Goal: Check status: Check status

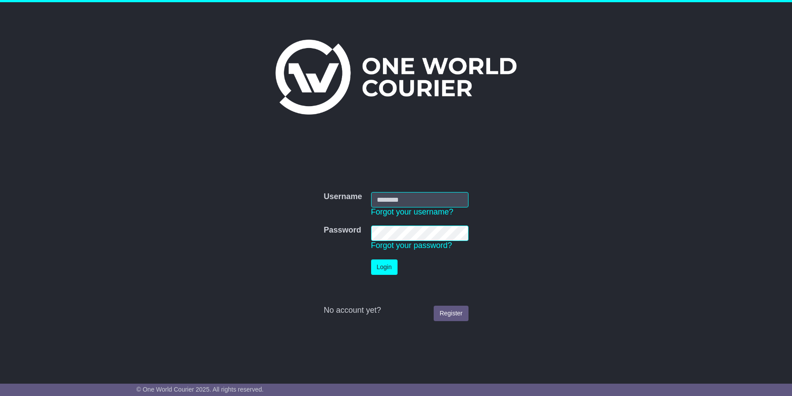
type input "**********"
drag, startPoint x: 384, startPoint y: 268, endPoint x: 435, endPoint y: 286, distance: 54.1
click at [384, 268] on button "Login" at bounding box center [384, 266] width 26 height 15
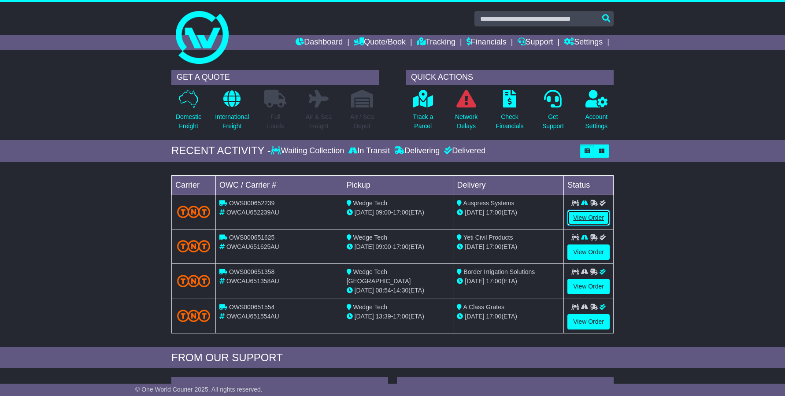
click at [588, 218] on link "View Order" at bounding box center [588, 217] width 42 height 15
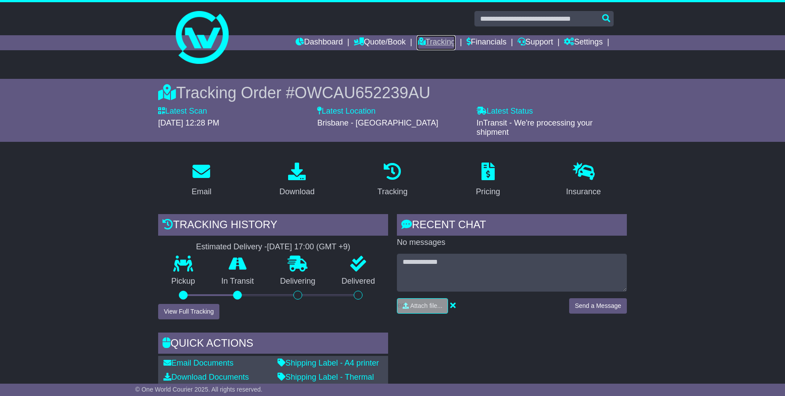
click at [422, 42] on link "Tracking" at bounding box center [436, 42] width 39 height 15
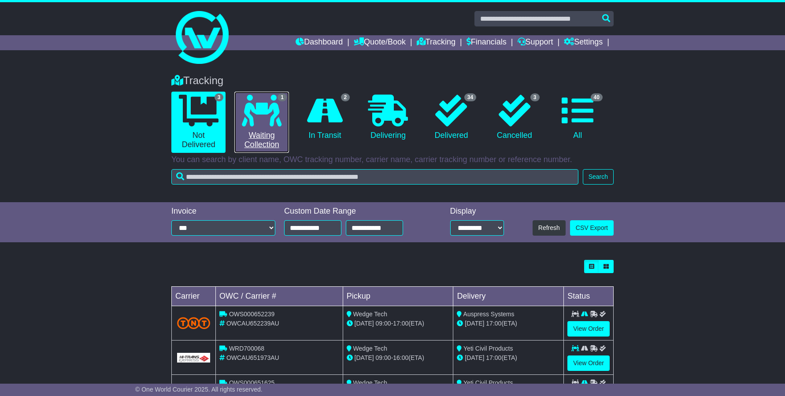
drag, startPoint x: 259, startPoint y: 131, endPoint x: 260, endPoint y: 135, distance: 4.7
click at [259, 130] on link "1 Waiting Collection" at bounding box center [261, 122] width 54 height 61
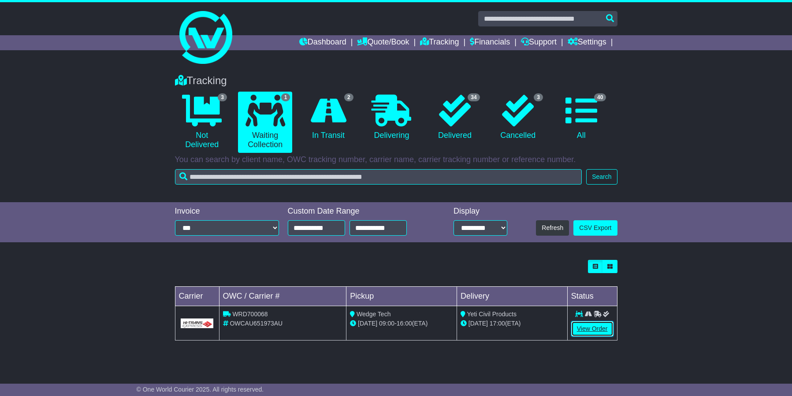
click at [591, 328] on link "View Order" at bounding box center [592, 328] width 42 height 15
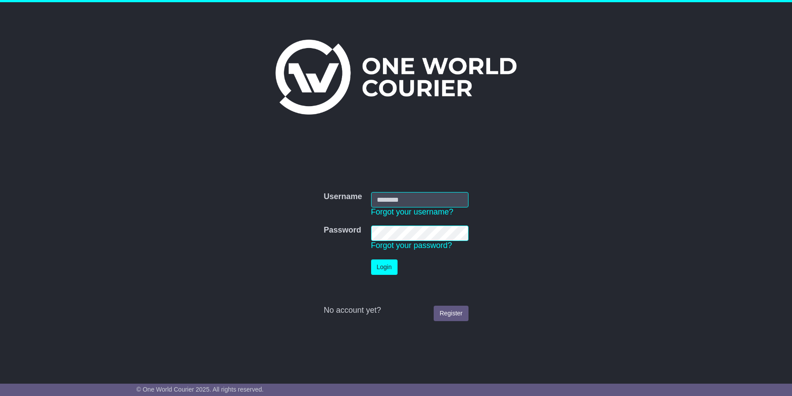
type input "**********"
click at [382, 268] on button "Login" at bounding box center [384, 266] width 26 height 15
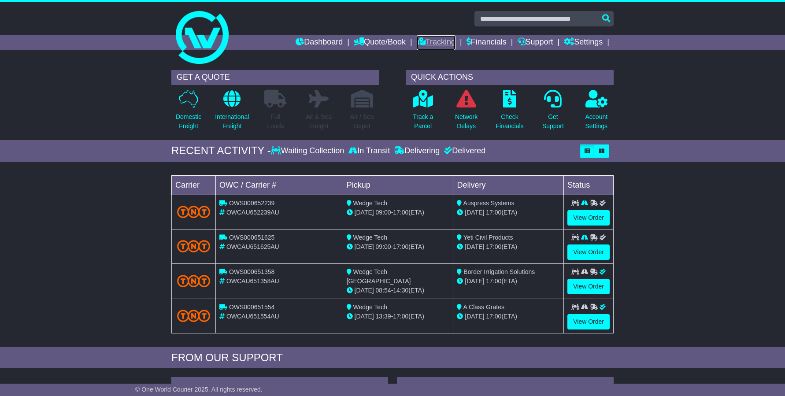
click at [434, 40] on link "Tracking" at bounding box center [436, 42] width 39 height 15
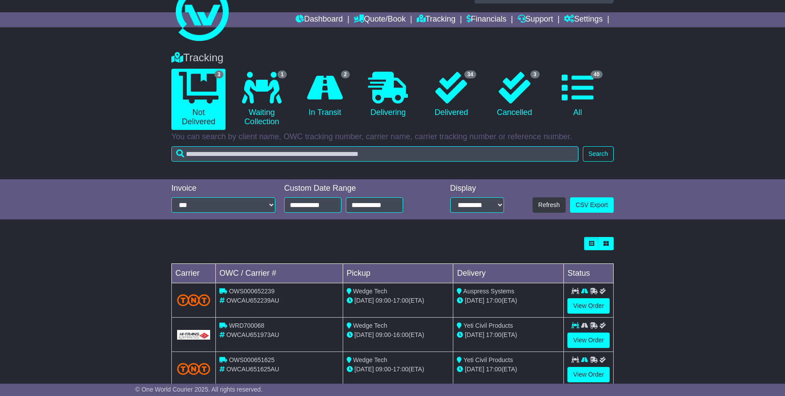
scroll to position [44, 0]
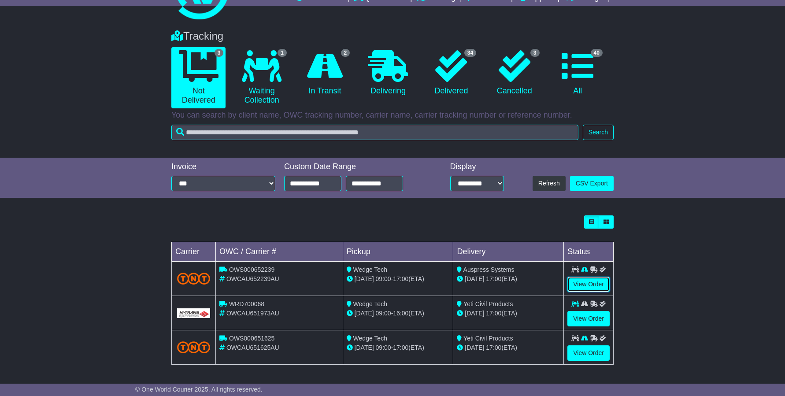
click at [580, 286] on link "View Order" at bounding box center [588, 284] width 42 height 15
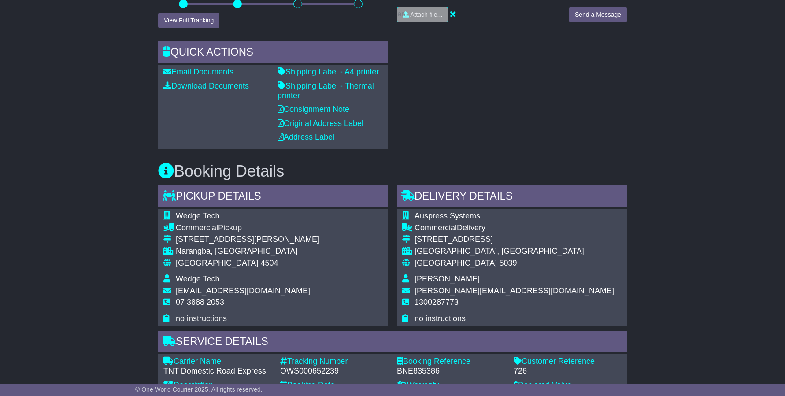
scroll to position [44, 0]
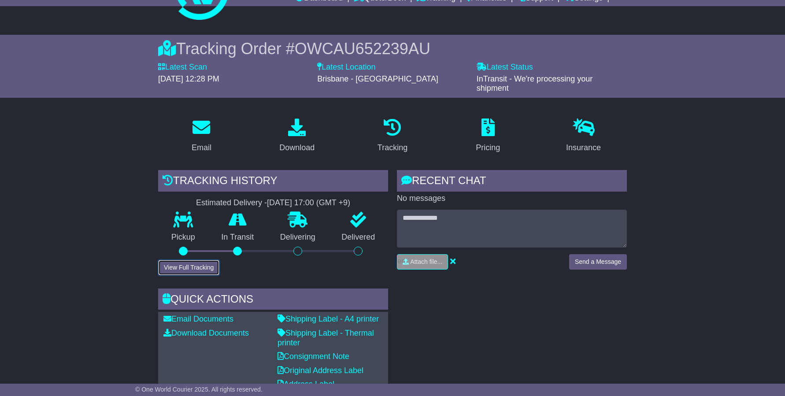
click at [195, 268] on button "View Full Tracking" at bounding box center [188, 267] width 61 height 15
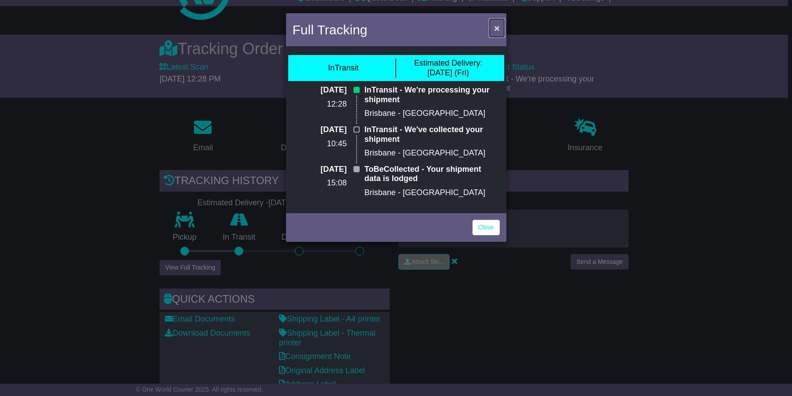
click at [495, 29] on span "×" at bounding box center [496, 28] width 5 height 10
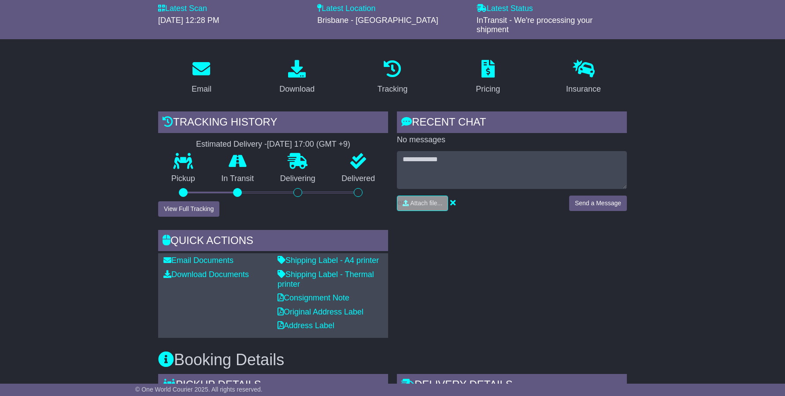
scroll to position [132, 0]
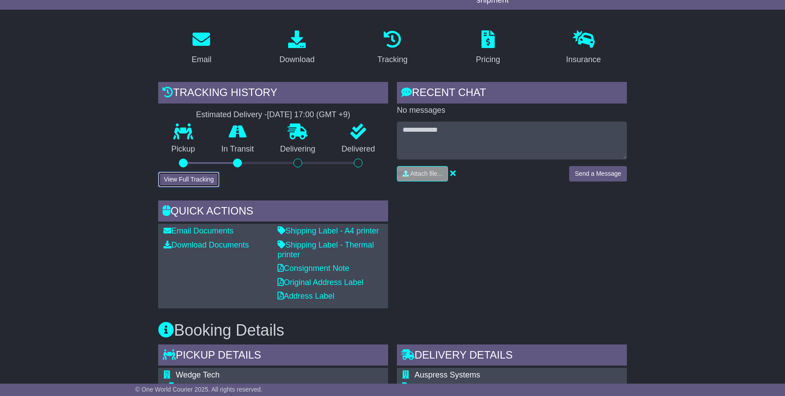
click at [195, 177] on button "View Full Tracking" at bounding box center [188, 179] width 61 height 15
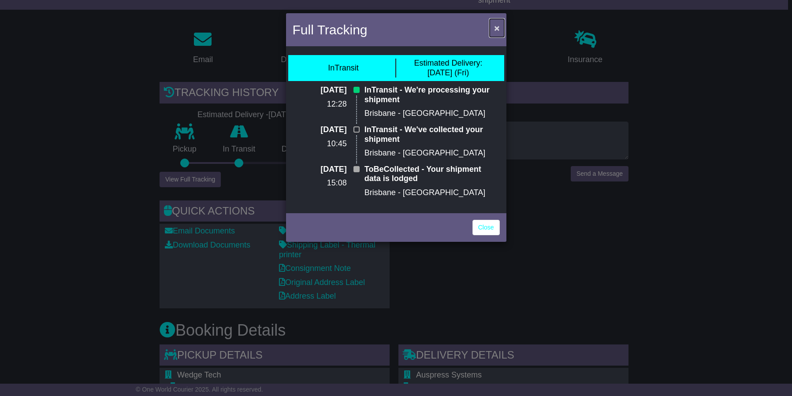
click at [496, 30] on span "×" at bounding box center [496, 28] width 5 height 10
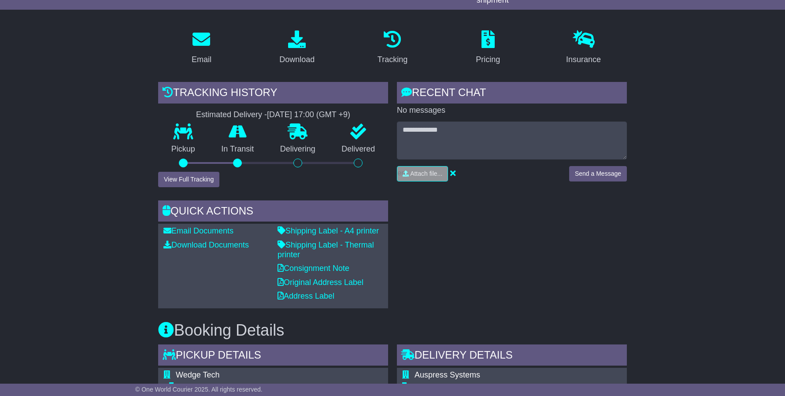
click at [478, 257] on div "RECENT CHAT Loading... No messages Attach file..." at bounding box center [512, 195] width 239 height 226
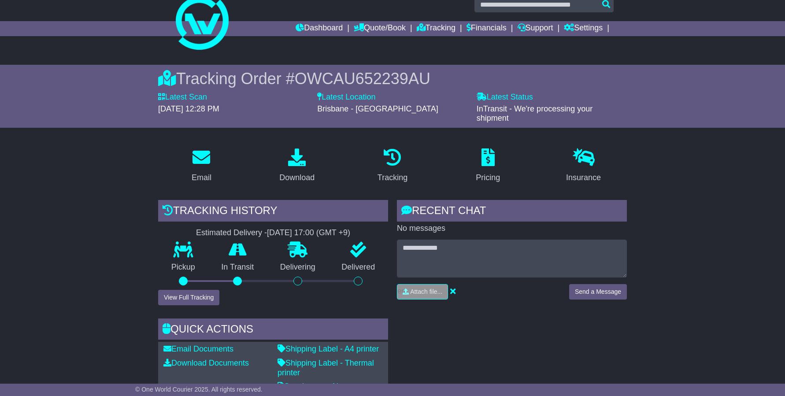
scroll to position [0, 0]
